Goal: Ask a question

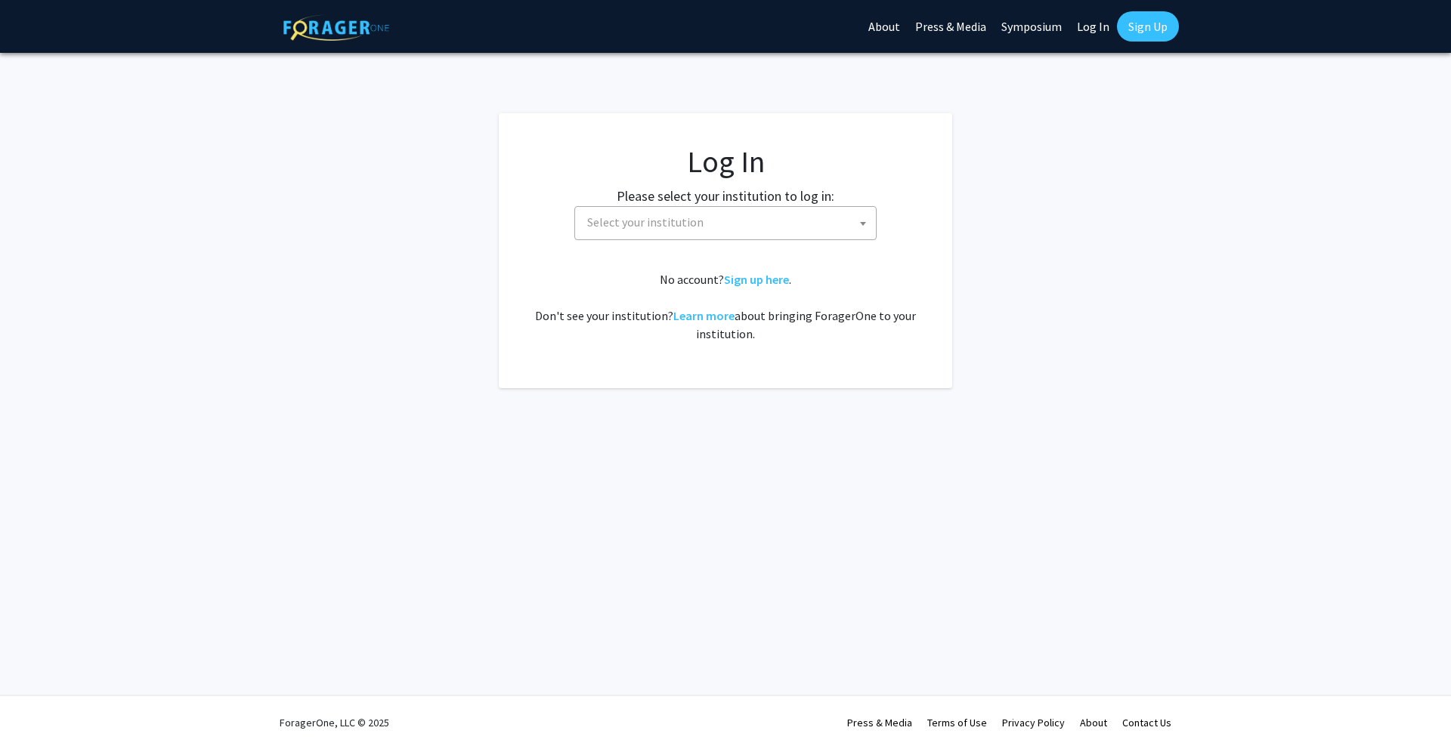
select select
click at [867, 227] on span at bounding box center [862, 223] width 15 height 33
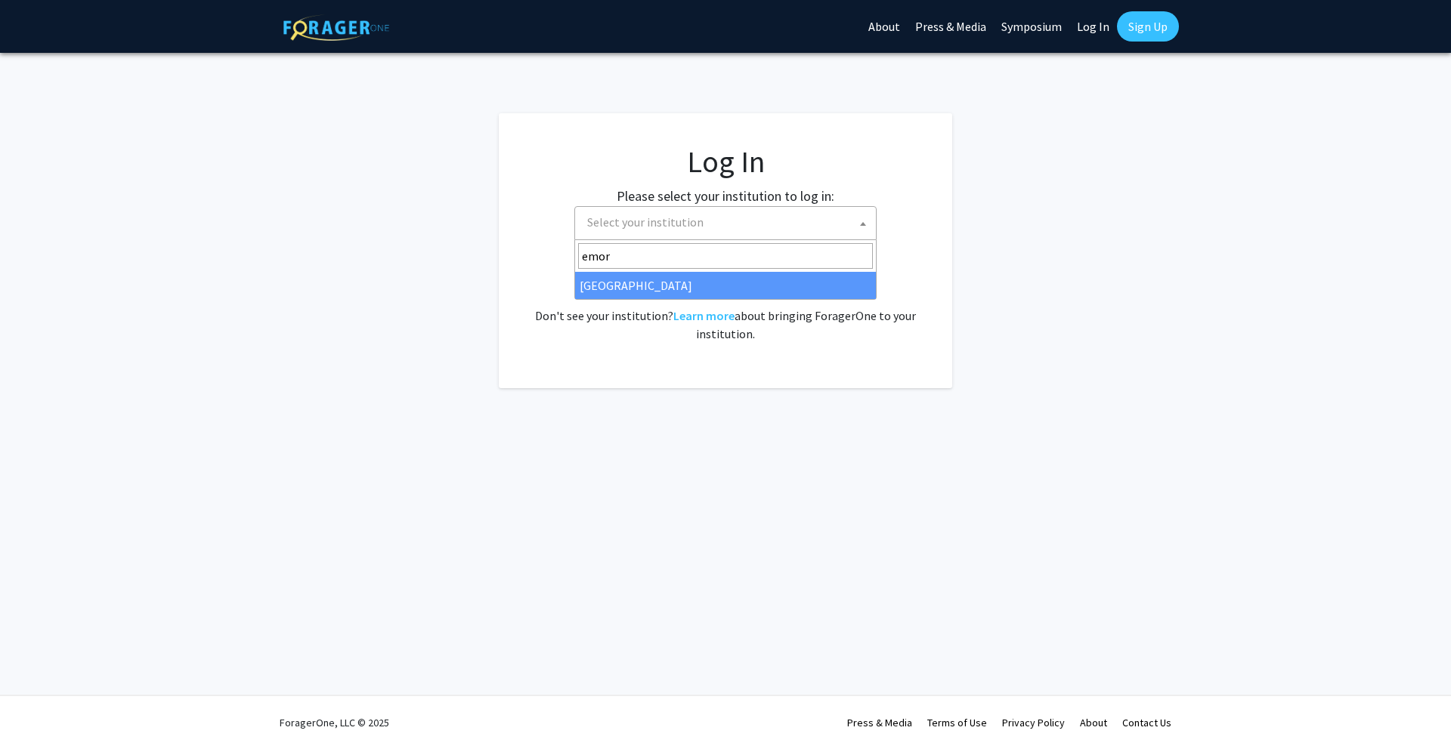
type input "emory"
select select "12"
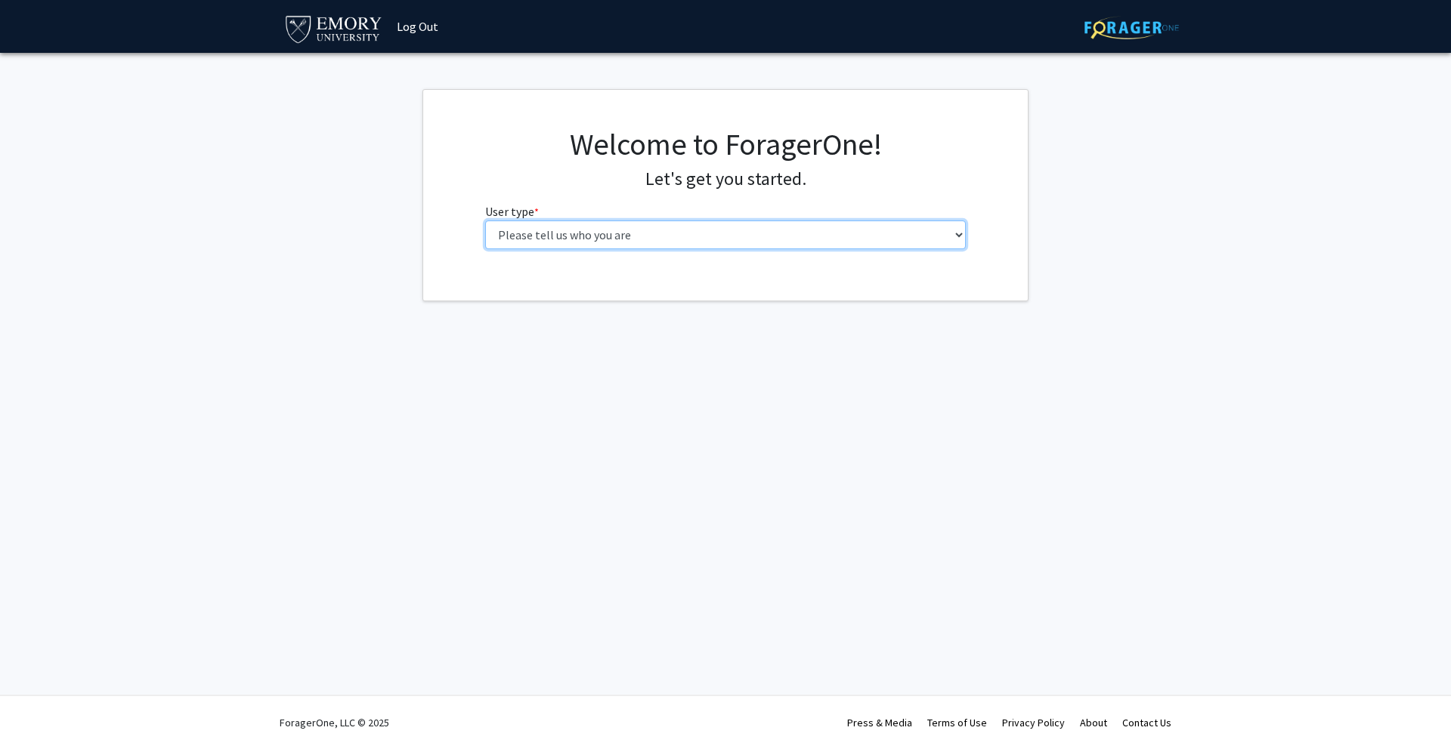
click at [953, 232] on select "Please tell us who you are Undergraduate Student Master's Student Doctoral Cand…" at bounding box center [725, 235] width 481 height 29
select select "5: faculty"
click at [485, 221] on select "Please tell us who you are Undergraduate Student Master's Student Doctoral Cand…" at bounding box center [725, 235] width 481 height 29
